Goal: Find specific page/section: Find specific page/section

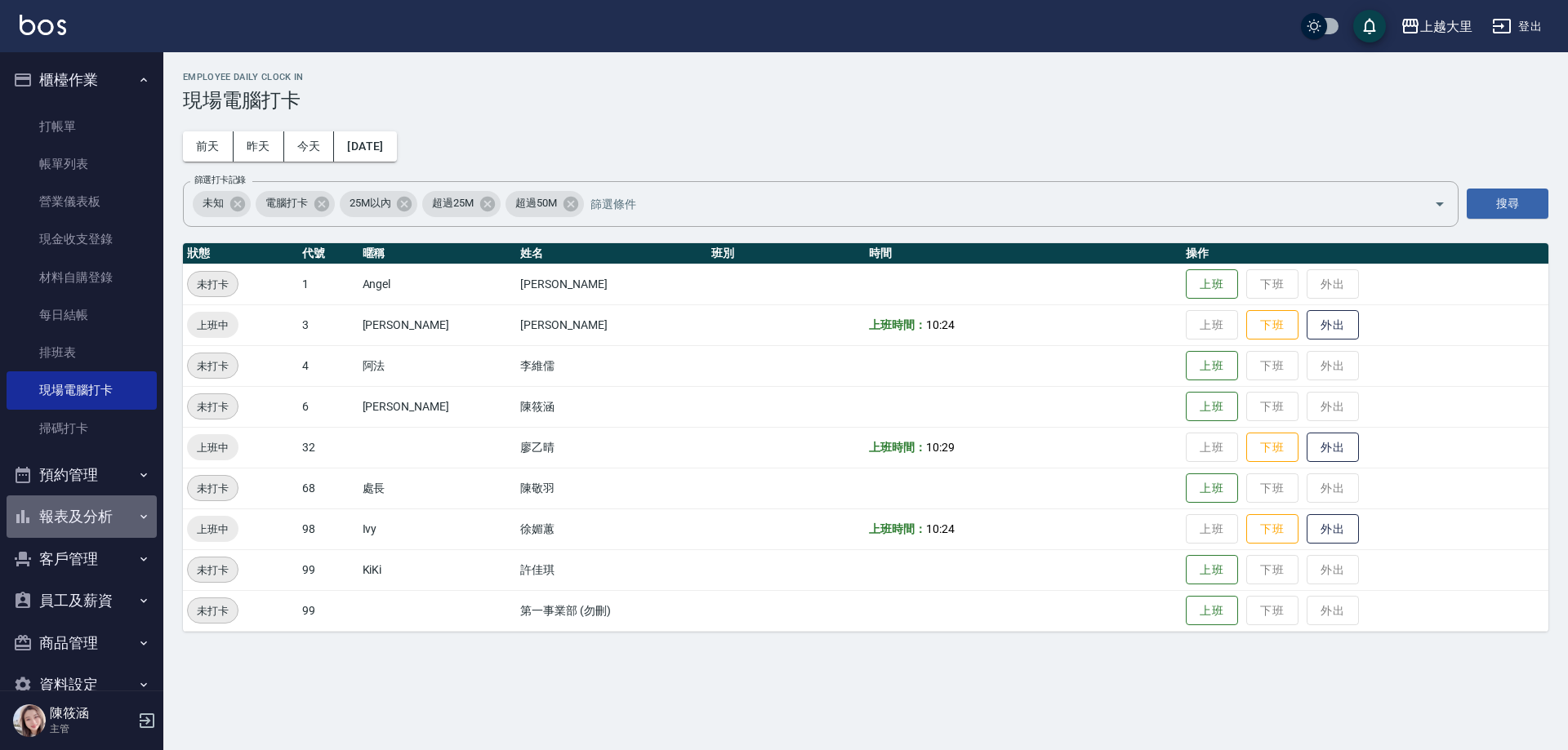
click at [108, 529] on button "報表及分析" at bounding box center [82, 516] width 151 height 43
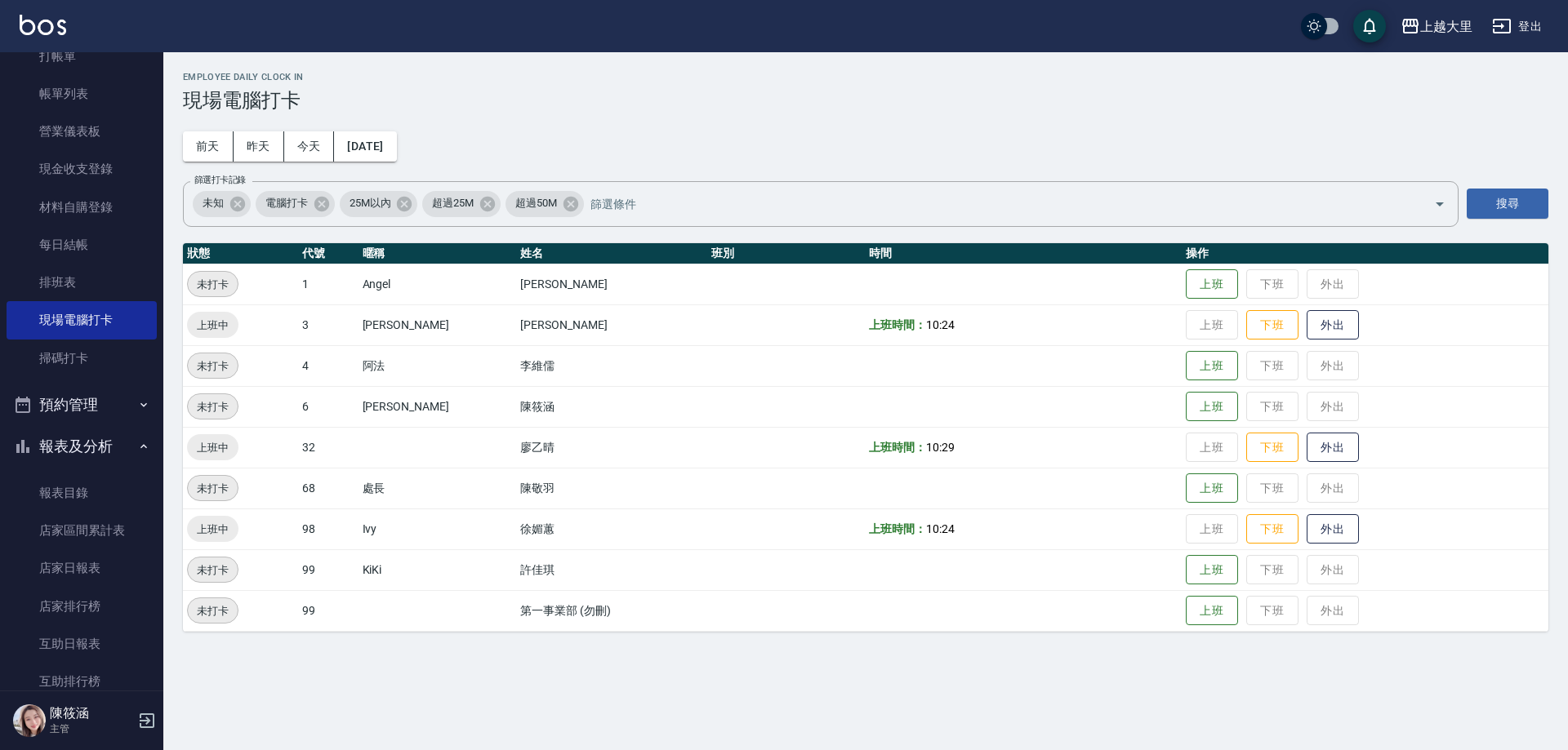
scroll to position [163, 0]
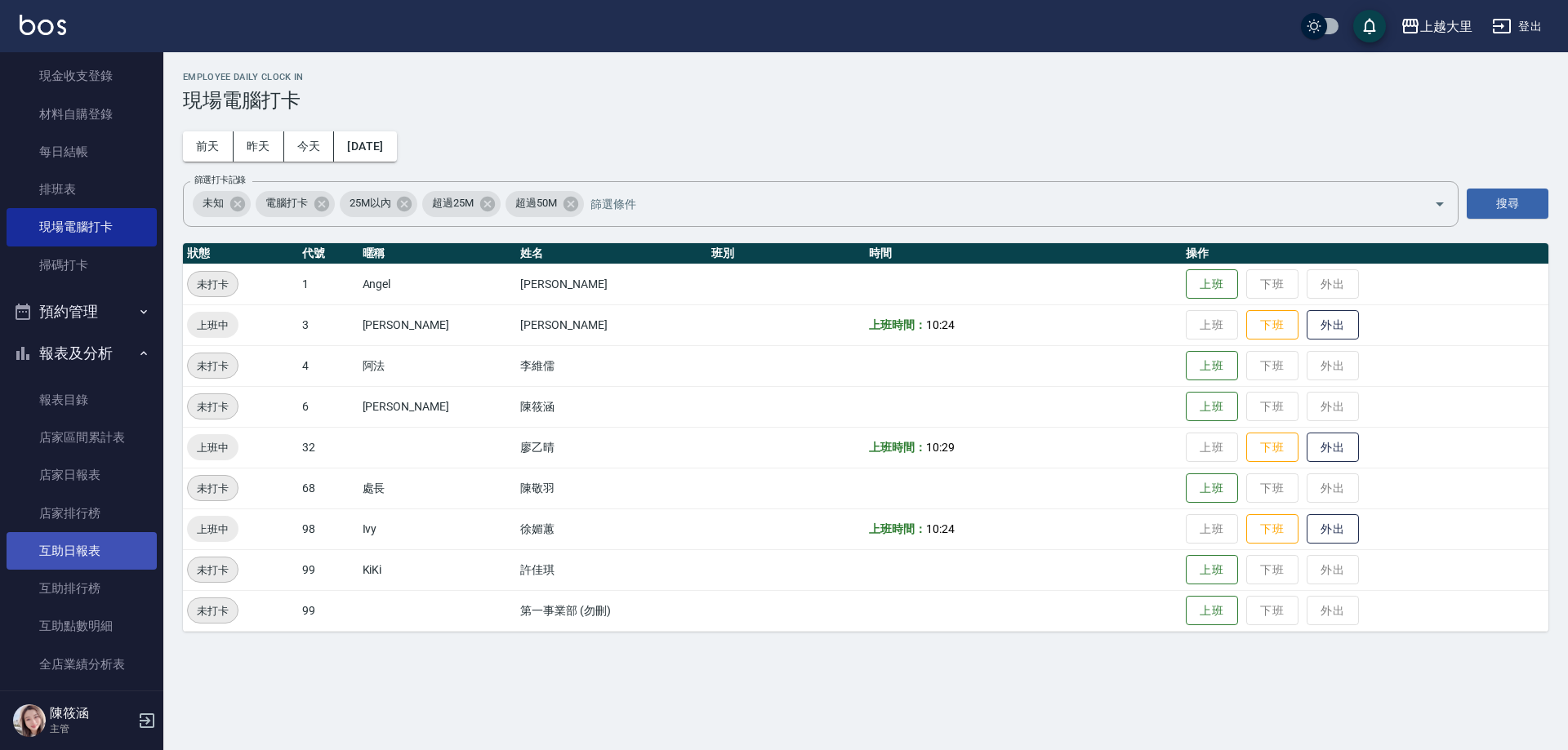
click at [100, 541] on link "互助日報表" at bounding box center [82, 550] width 151 height 37
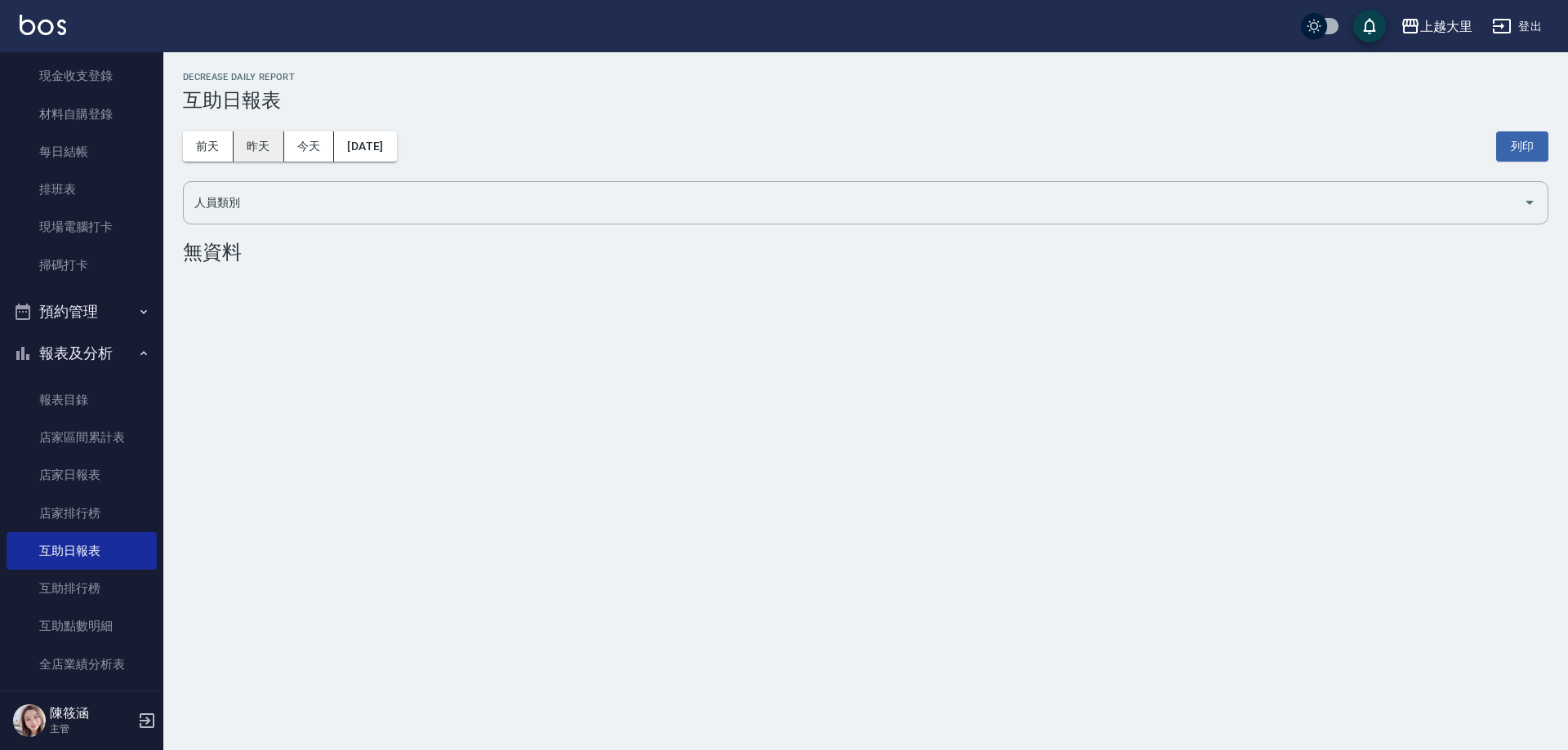
click at [245, 137] on button "昨天" at bounding box center [259, 146] width 51 height 30
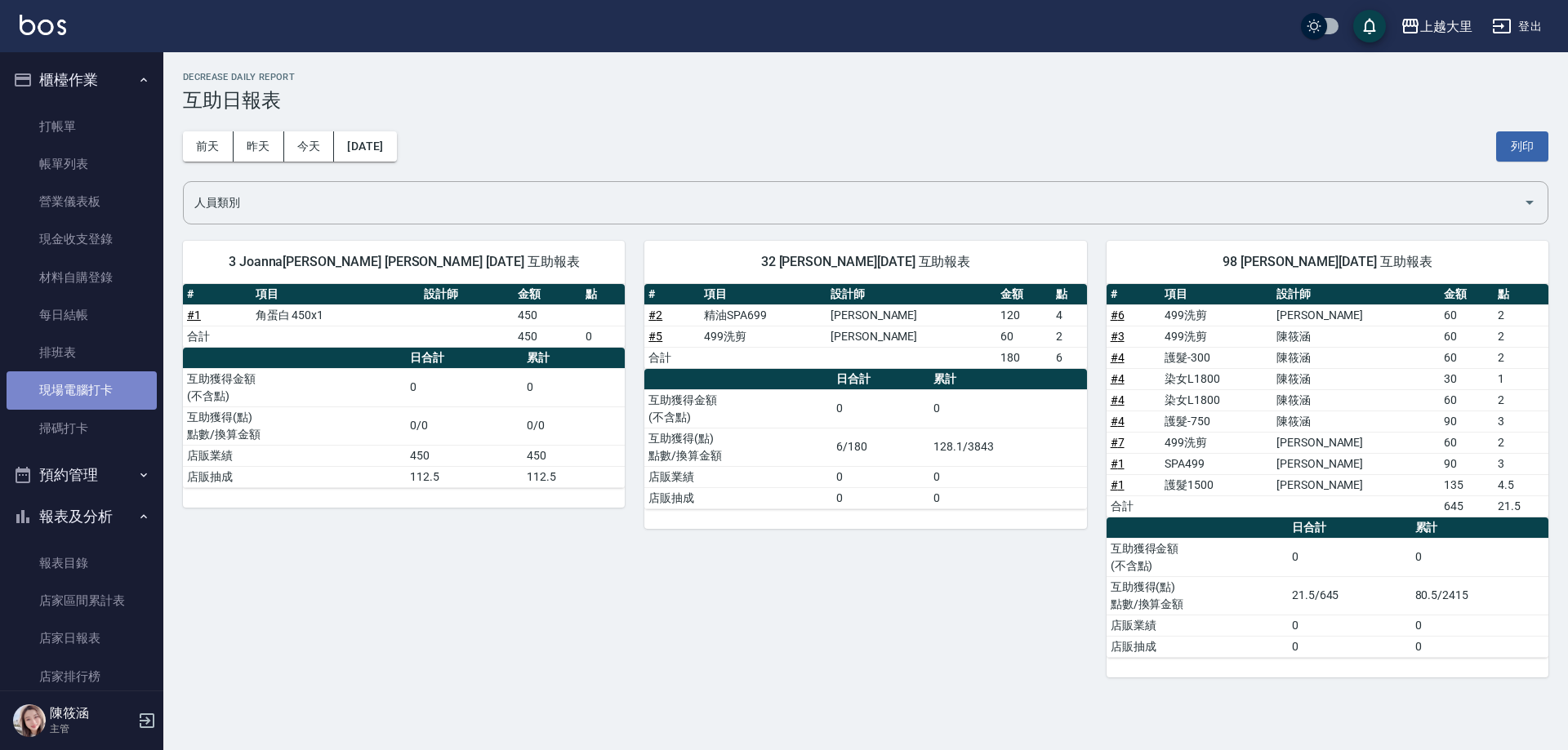
click at [99, 379] on link "現場電腦打卡" at bounding box center [82, 389] width 151 height 37
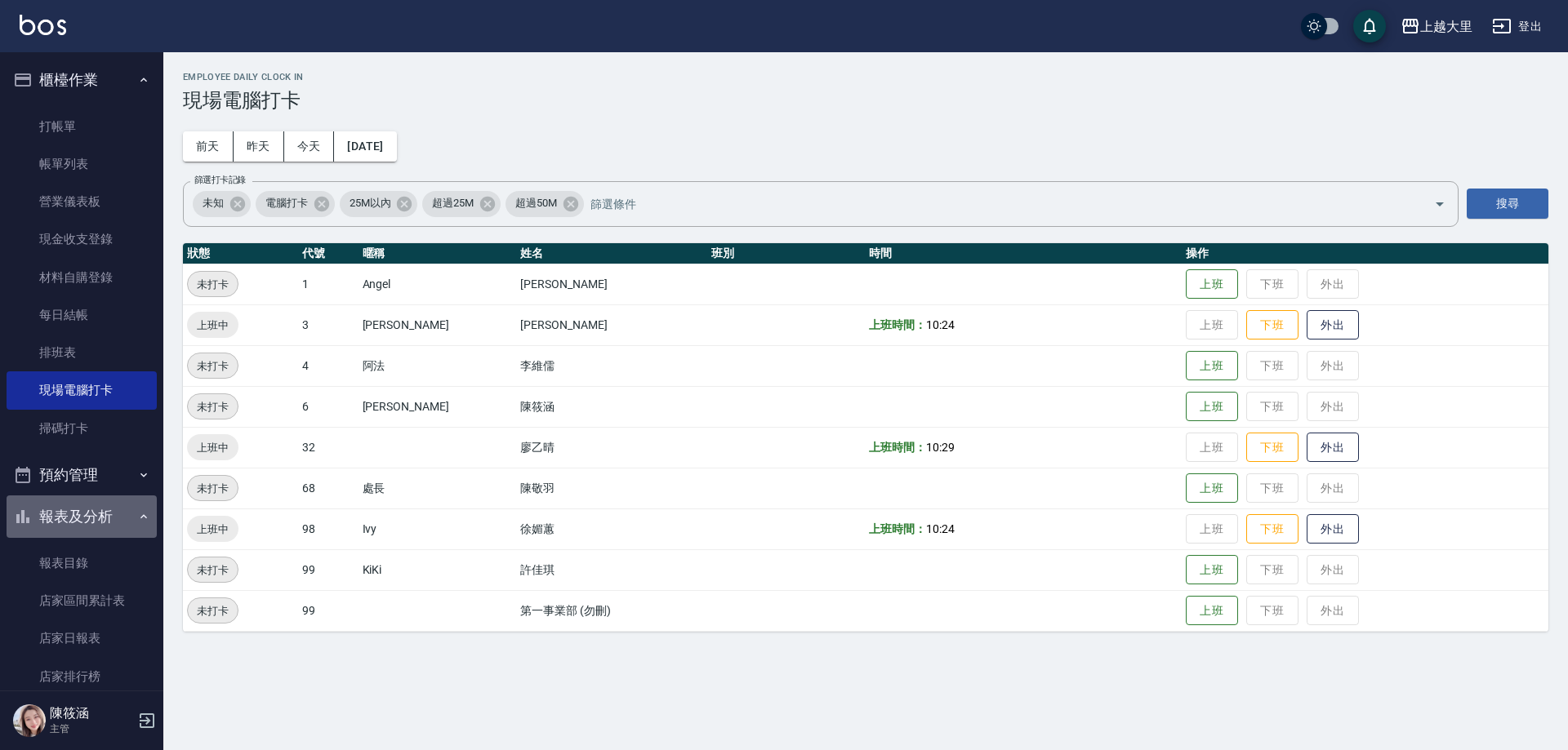
click at [114, 511] on button "報表及分析" at bounding box center [82, 516] width 151 height 43
